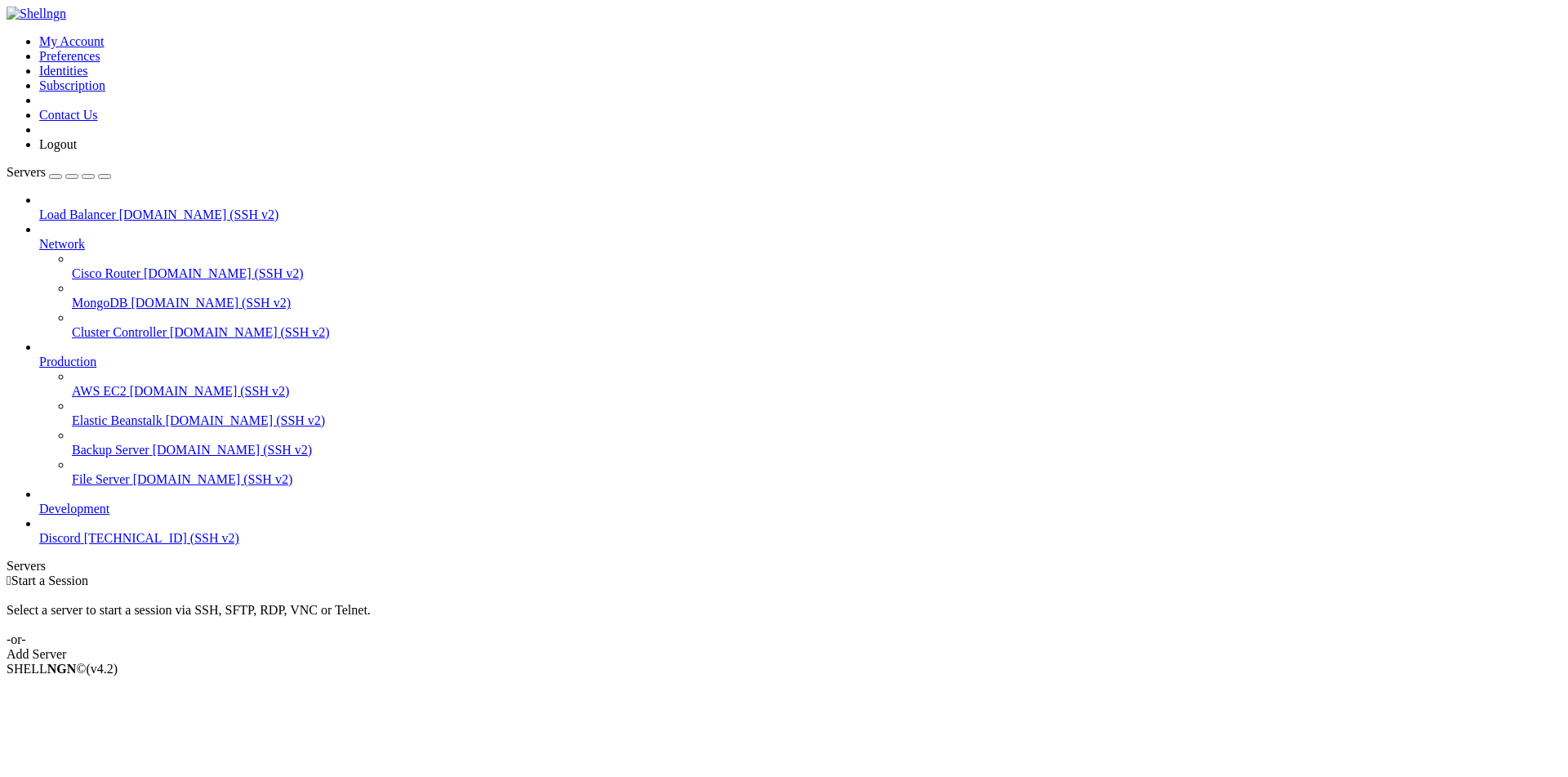
click at [81, 545] on span "Discord" at bounding box center [60, 538] width 41 height 13
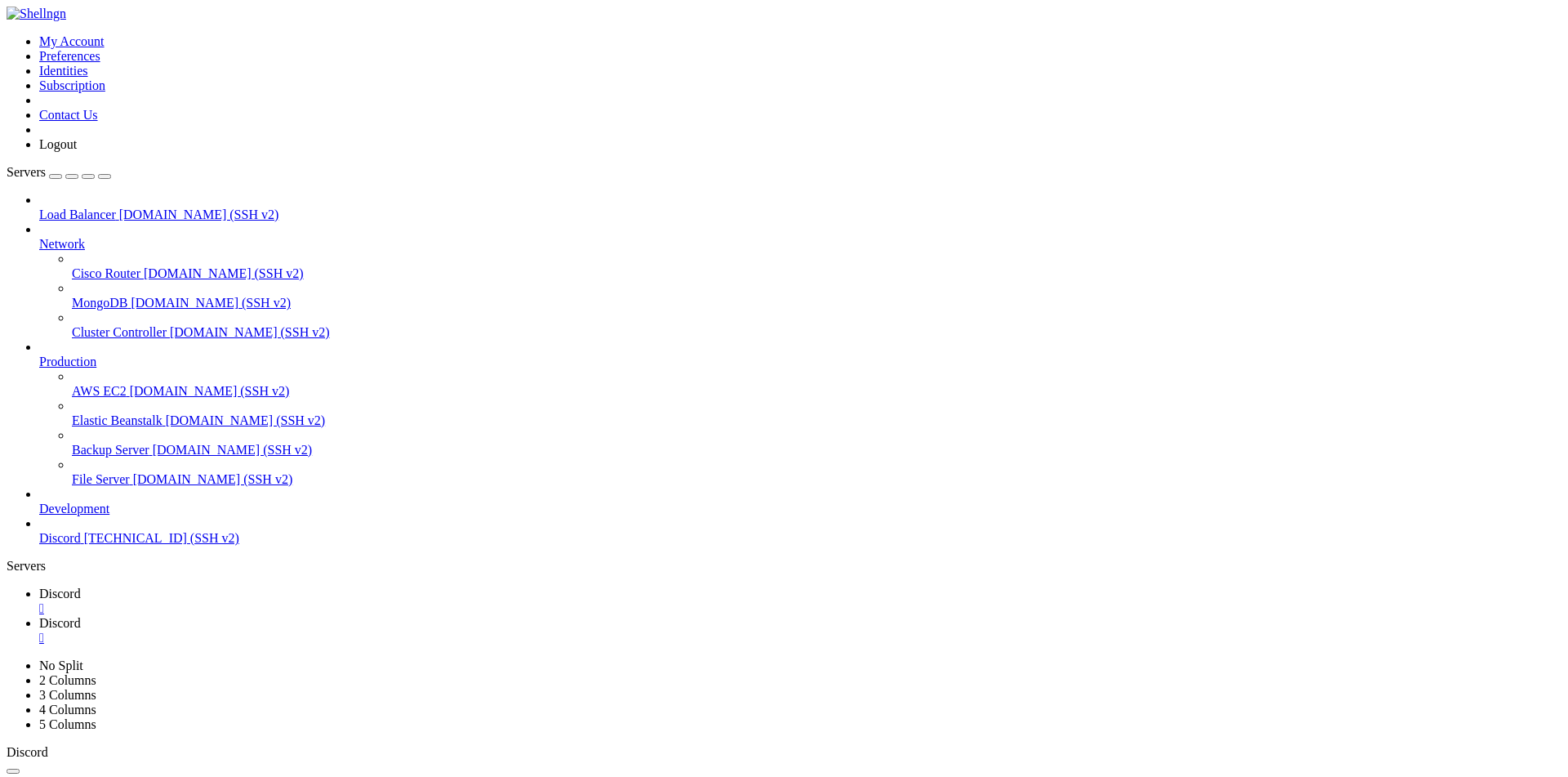
scroll to position [0, 0]
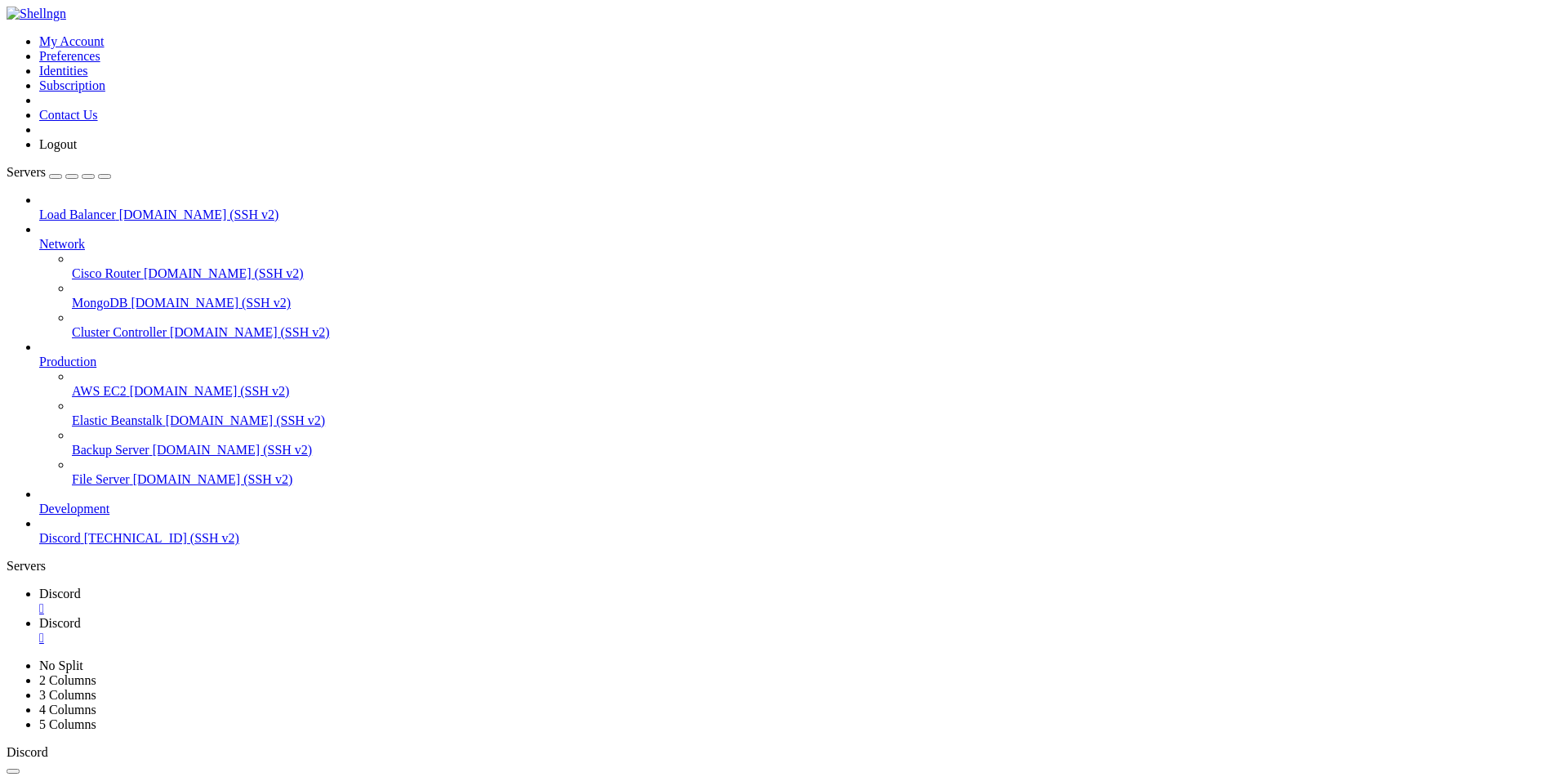
click at [212, 587] on link "Discord " at bounding box center [801, 602] width 1523 height 30
drag, startPoint x: 544, startPoint y: 1279, endPoint x: 433, endPoint y: 1279, distance: 111.0
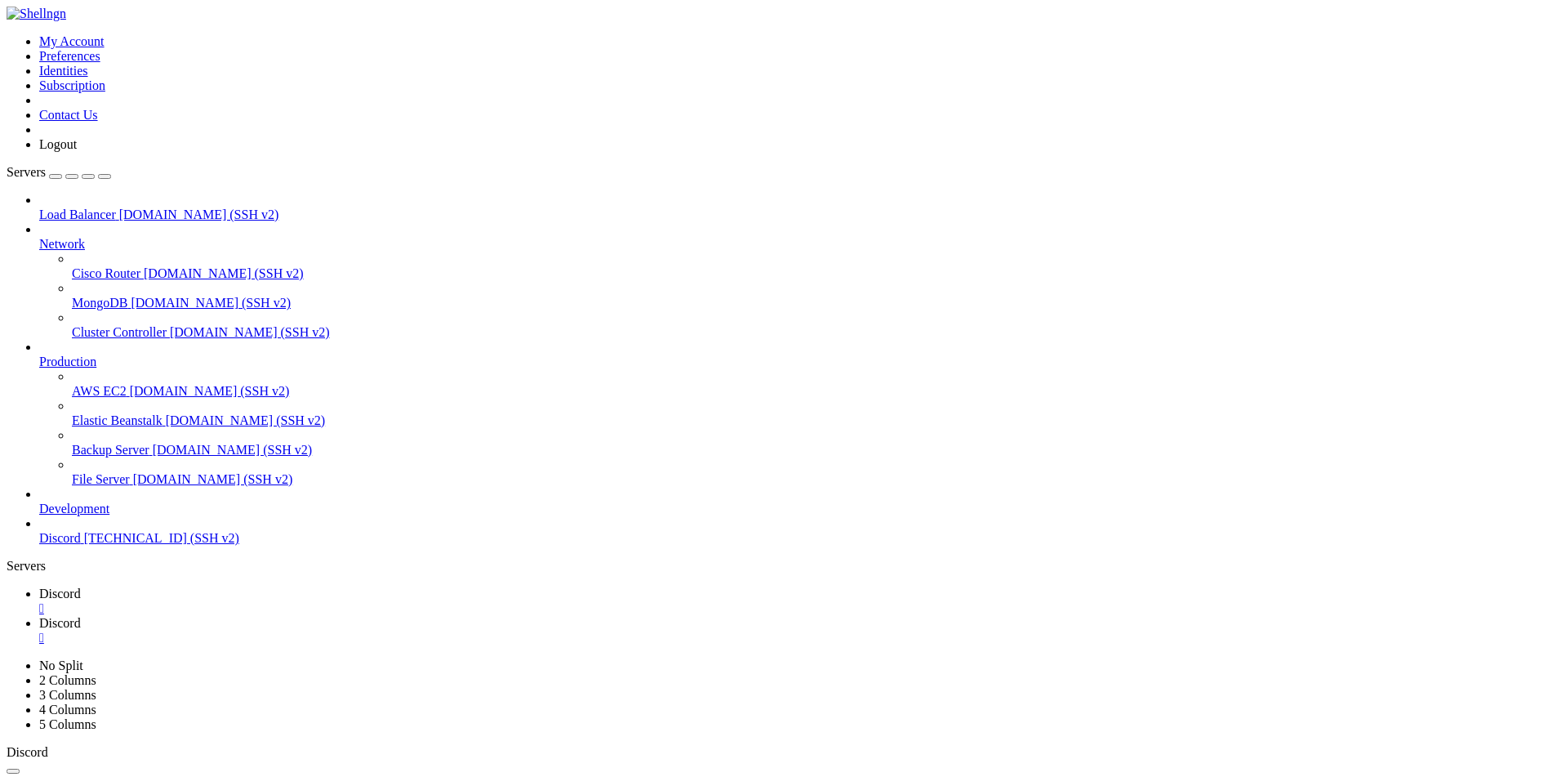
drag, startPoint x: 657, startPoint y: 1291, endPoint x: 50, endPoint y: 1290, distance: 607.0
click at [81, 616] on span "Discord" at bounding box center [60, 623] width 41 height 13
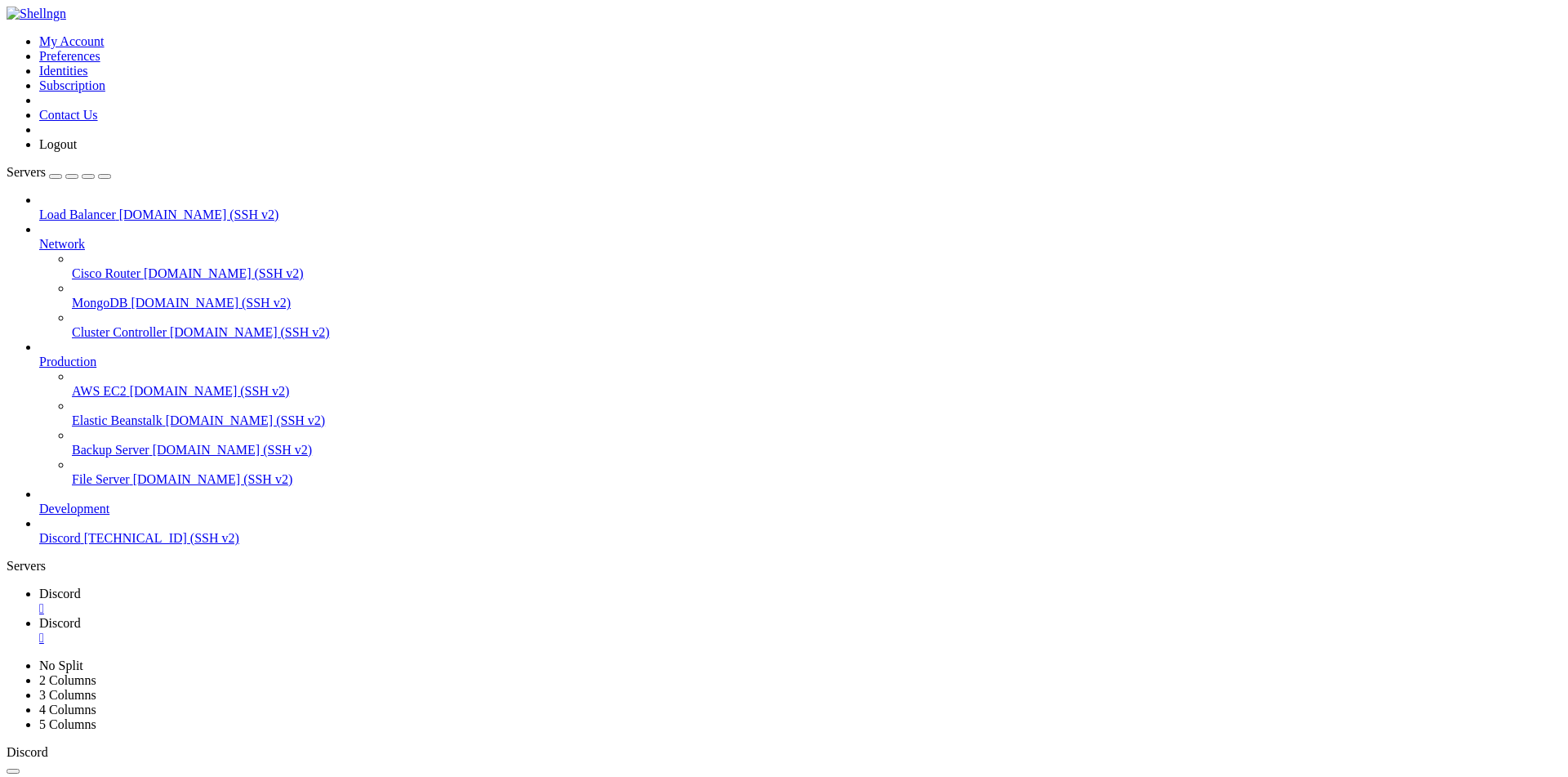
type input "/root/deadmoonxredreaper/commands"
